Goal: Task Accomplishment & Management: Use online tool/utility

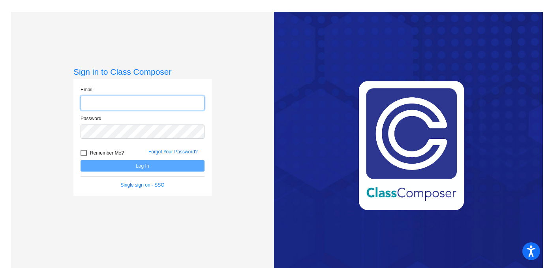
type input "[EMAIL_ADDRESS][PERSON_NAME][DOMAIN_NAME]"
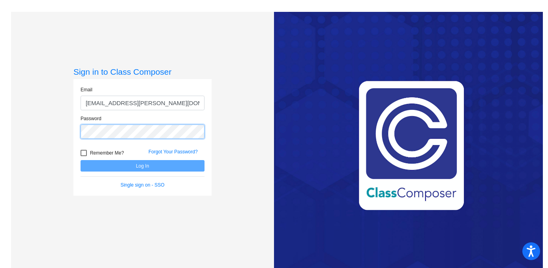
click at [141, 165] on button "Log In" at bounding box center [143, 165] width 124 height 11
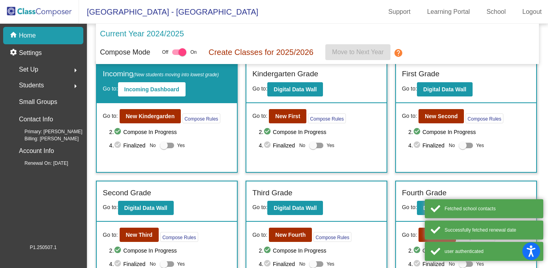
scroll to position [8, 0]
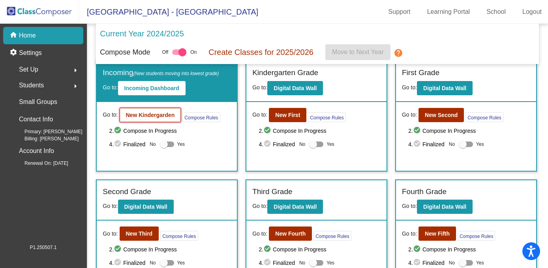
click at [151, 115] on b "New Kindergarden" at bounding box center [150, 115] width 49 height 6
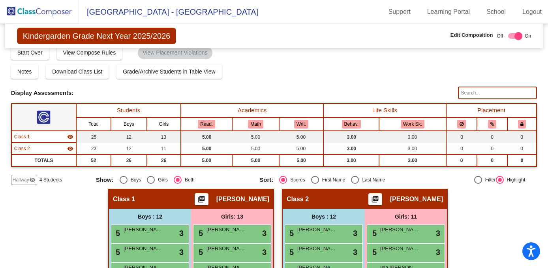
scroll to position [12, 0]
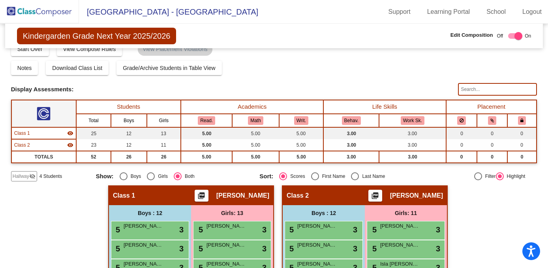
click at [21, 177] on span "Hallway" at bounding box center [21, 176] width 17 height 7
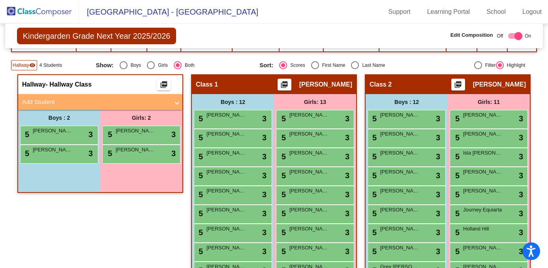
scroll to position [126, 0]
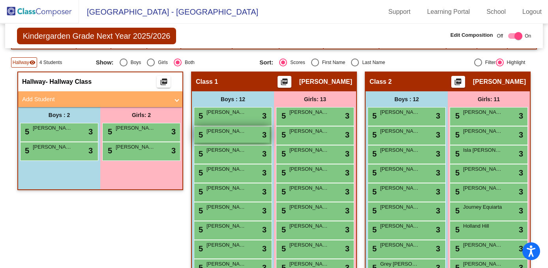
click at [229, 136] on div "5 Logan Dewing lock do_not_disturb_alt 3" at bounding box center [231, 134] width 75 height 16
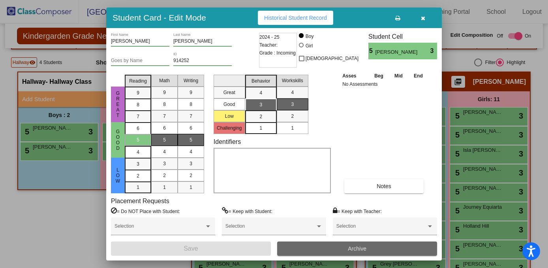
click at [352, 250] on span "Archive" at bounding box center [357, 248] width 19 height 6
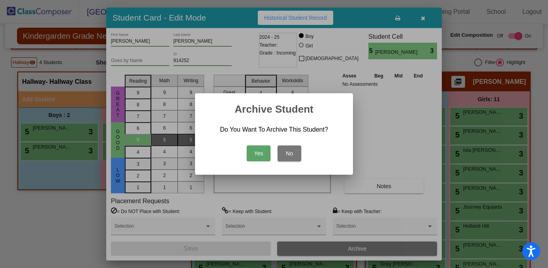
click at [254, 153] on button "Yes" at bounding box center [259, 153] width 24 height 16
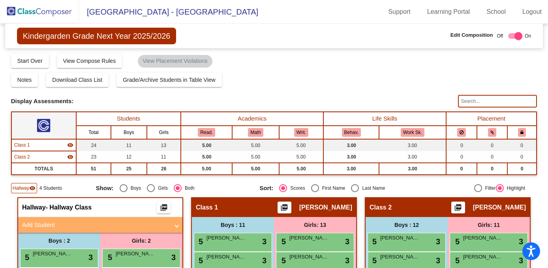
scroll to position [0, 0]
